Goal: Information Seeking & Learning: Find specific page/section

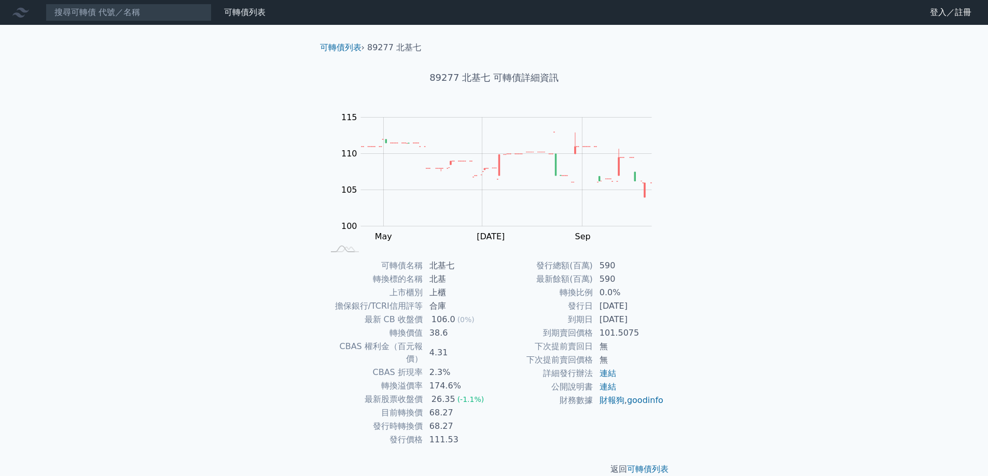
click at [446, 265] on td "北基七" at bounding box center [458, 265] width 71 height 13
drag, startPoint x: 442, startPoint y: 265, endPoint x: 432, endPoint y: 265, distance: 9.9
click at [432, 265] on td "北基七" at bounding box center [458, 265] width 71 height 13
copy td "北基"
click at [130, 15] on input at bounding box center [129, 13] width 166 height 18
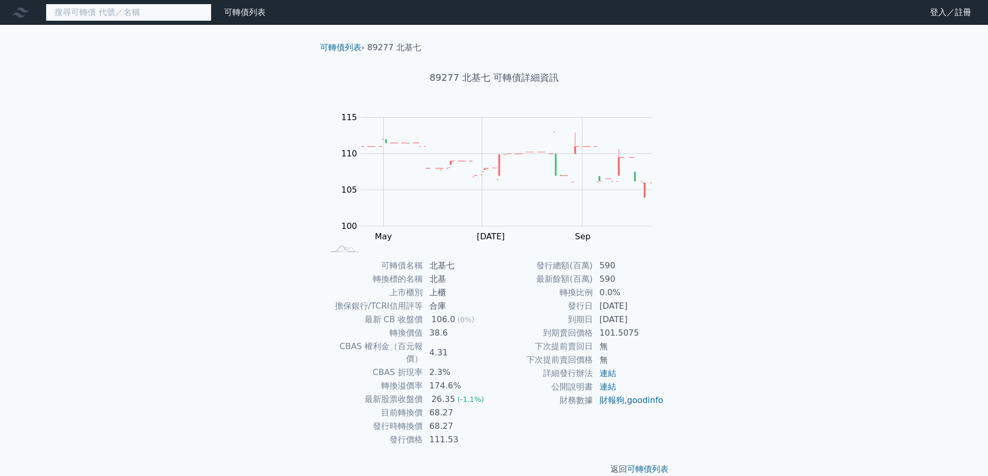
paste input "北基"
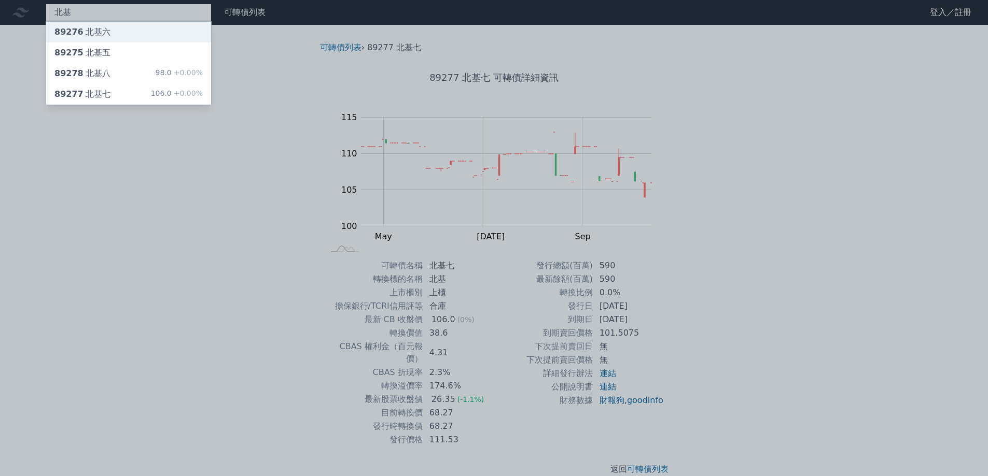
type input "北基"
click at [105, 31] on div "89276 北基六" at bounding box center [82, 32] width 56 height 12
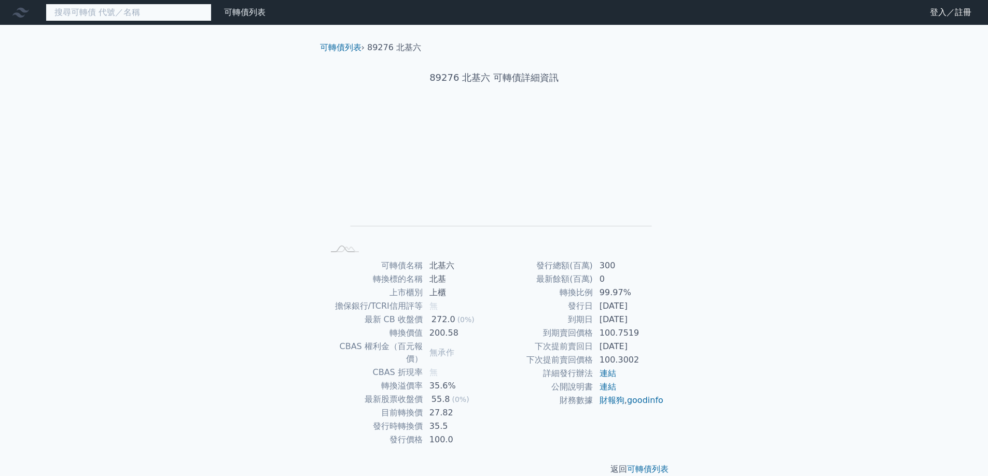
click at [105, 17] on input at bounding box center [129, 13] width 166 height 18
paste input "北基"
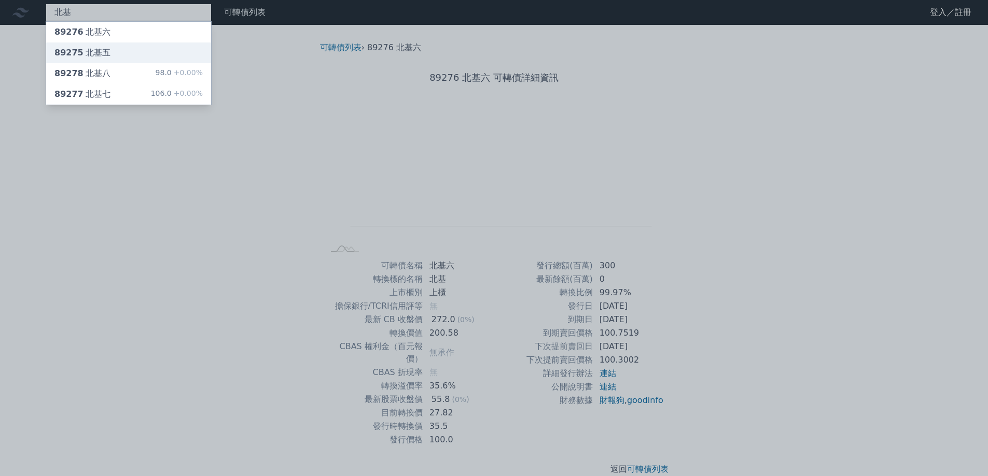
type input "北基"
click at [93, 53] on div "89275 北基五" at bounding box center [82, 53] width 56 height 12
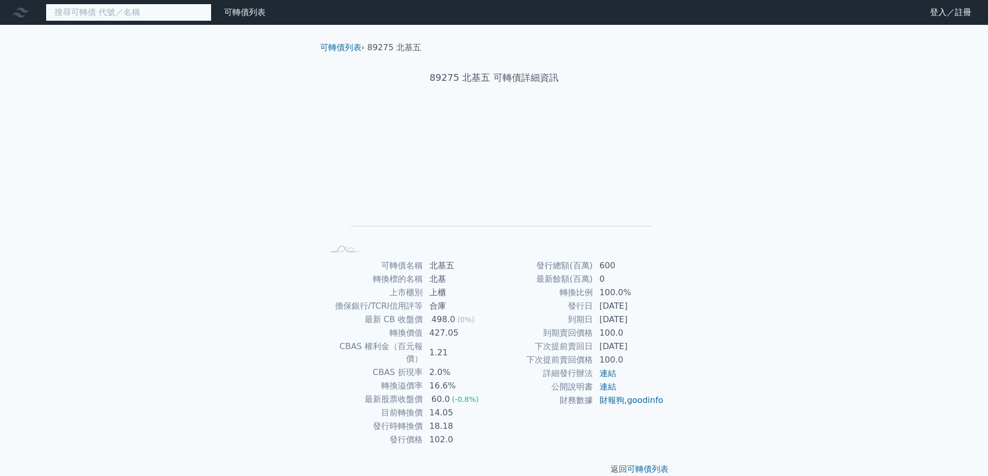
click at [97, 18] on input at bounding box center [129, 13] width 166 height 18
paste input "北基"
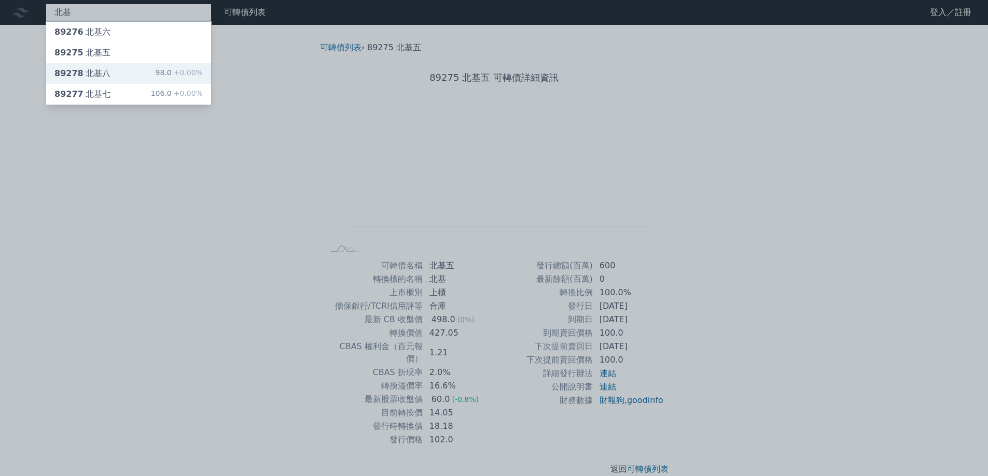
type input "北基"
click at [95, 73] on div "89278 北基八" at bounding box center [82, 73] width 56 height 12
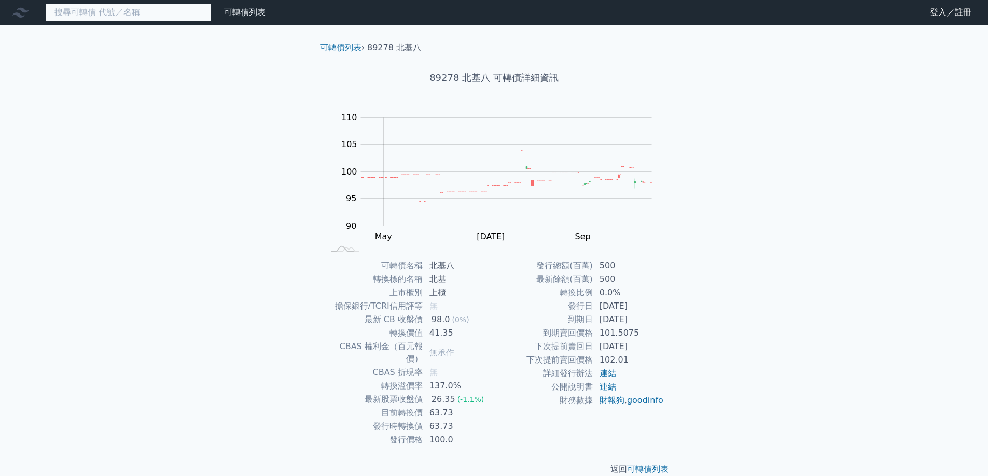
click at [106, 15] on input at bounding box center [129, 13] width 166 height 18
paste input "北基"
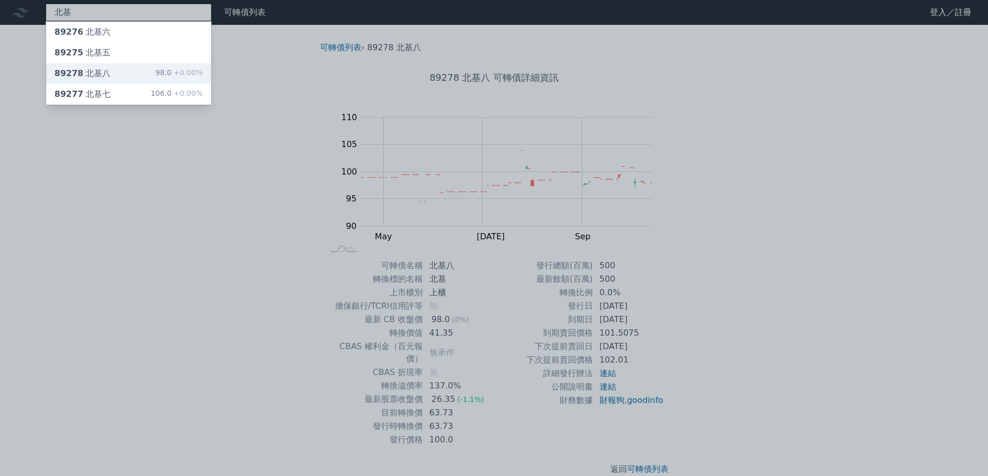
type input "北基"
click at [96, 73] on div "89278 北基八" at bounding box center [82, 73] width 56 height 12
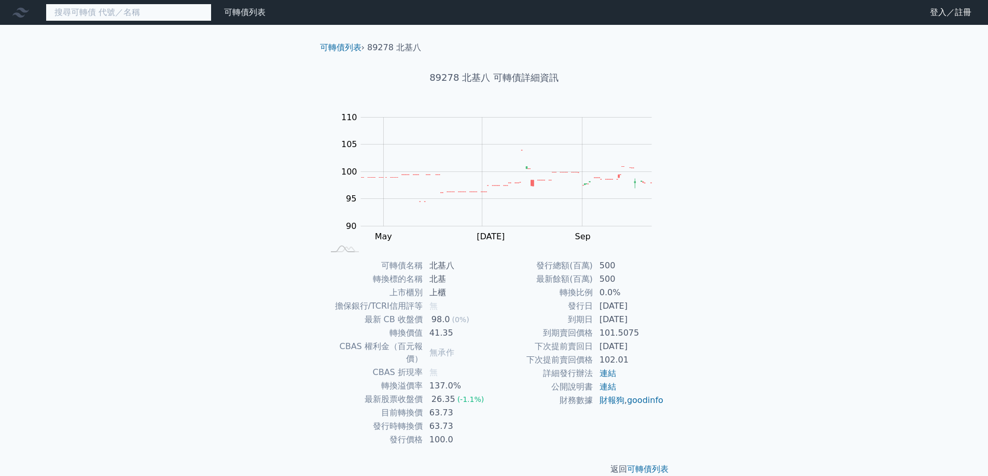
click at [113, 16] on input at bounding box center [129, 13] width 166 height 18
paste input "北基"
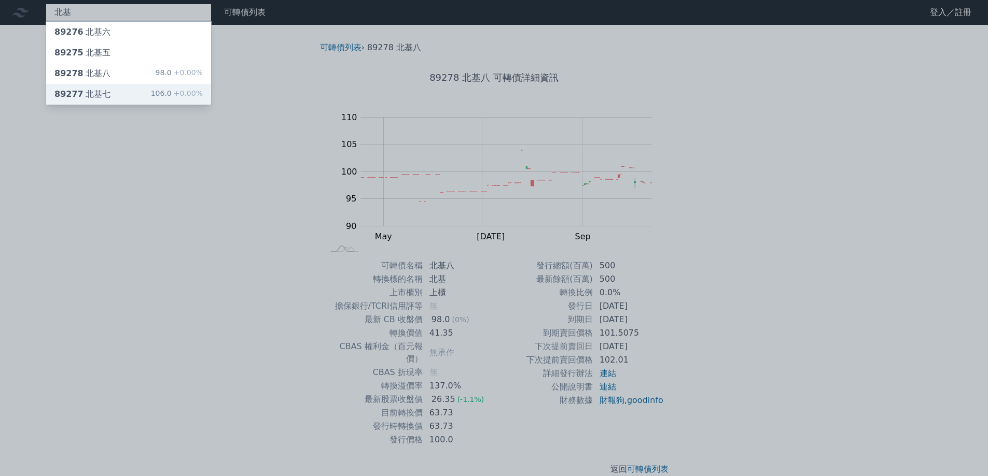
type input "北基"
click at [95, 92] on div "89277 北基七" at bounding box center [82, 94] width 56 height 12
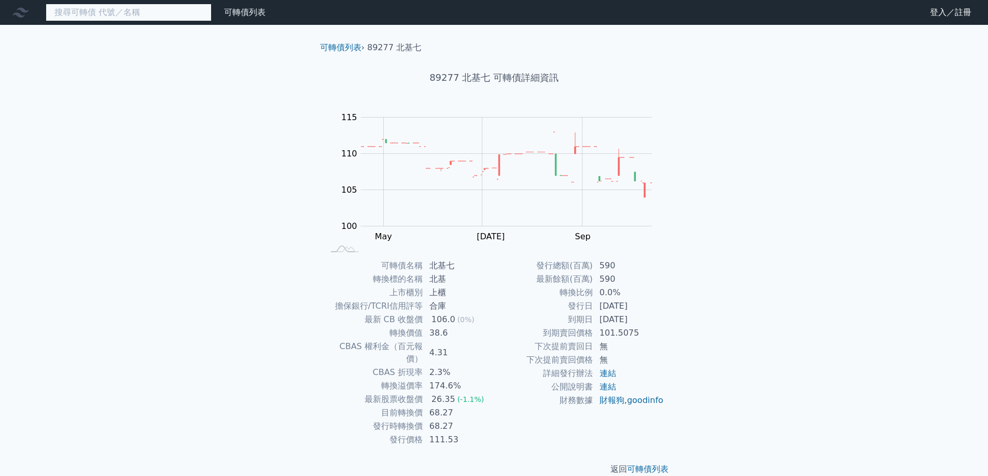
click at [119, 15] on input at bounding box center [129, 13] width 166 height 18
paste input "北基"
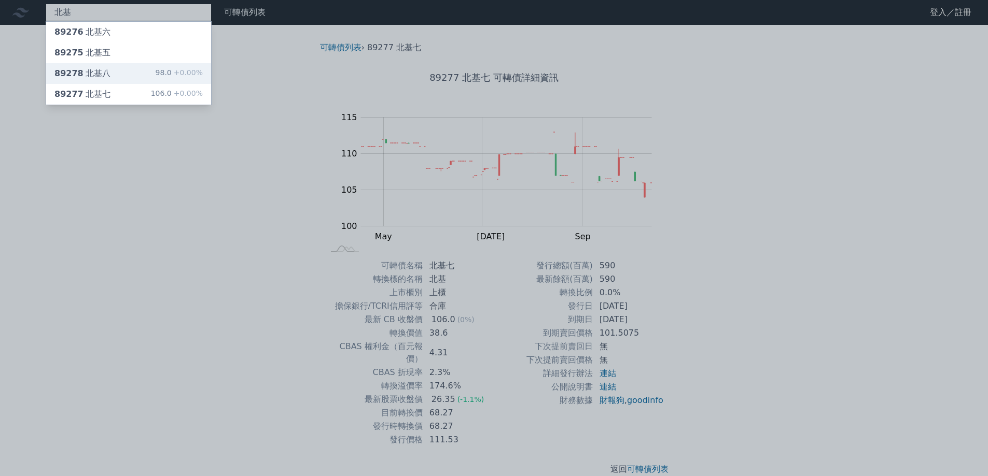
type input "北基"
click at [100, 71] on div "89278 北基八" at bounding box center [82, 73] width 56 height 12
